Goal: Participate in discussion: Engage in conversation with other users on a specific topic

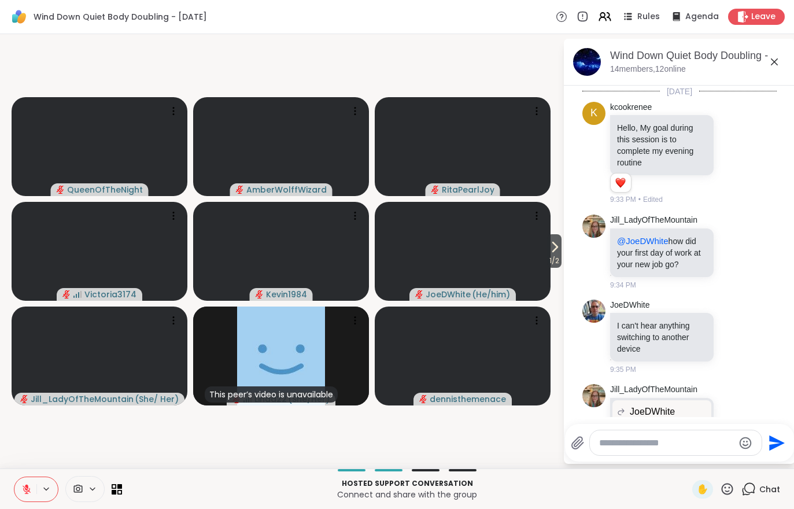
scroll to position [732, 0]
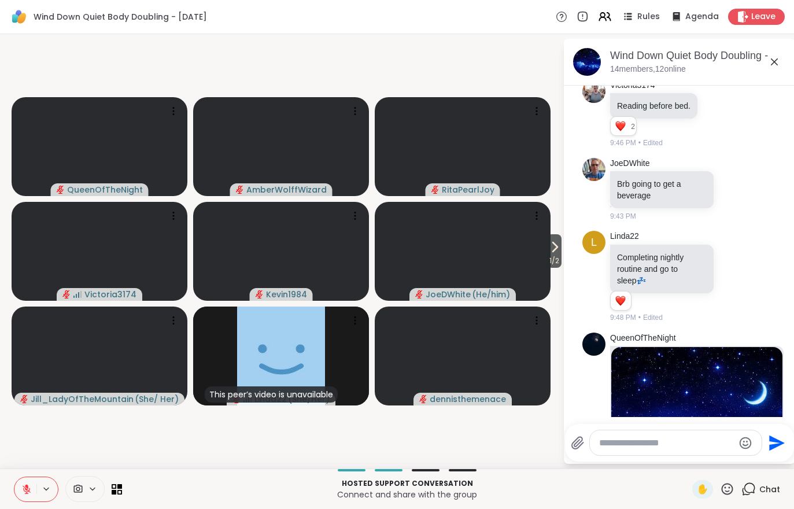
click at [742, 19] on icon at bounding box center [743, 17] width 10 height 12
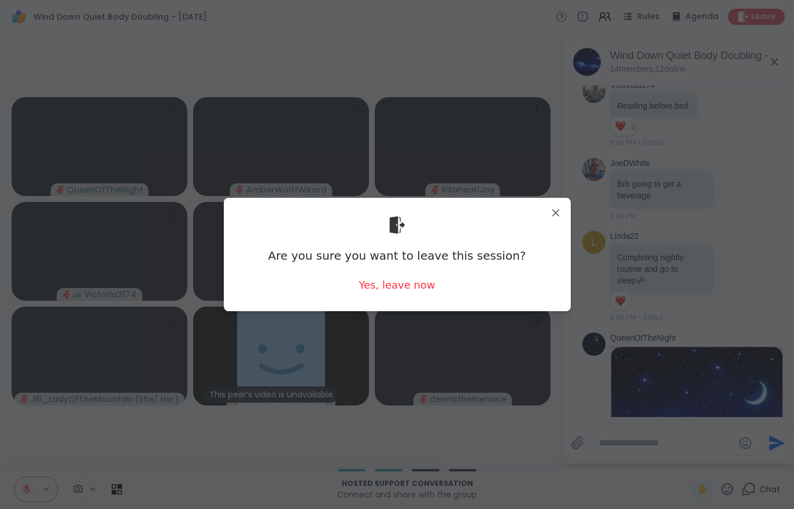
click at [378, 286] on div "Yes, leave now" at bounding box center [396, 284] width 76 height 14
